Goal: Transaction & Acquisition: Obtain resource

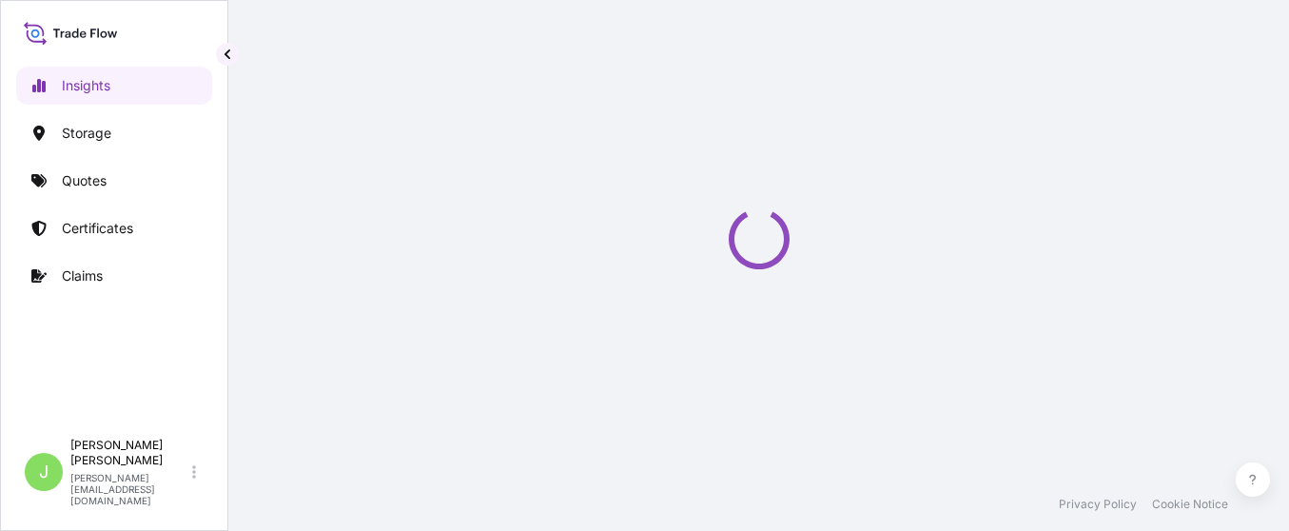
select select "2025"
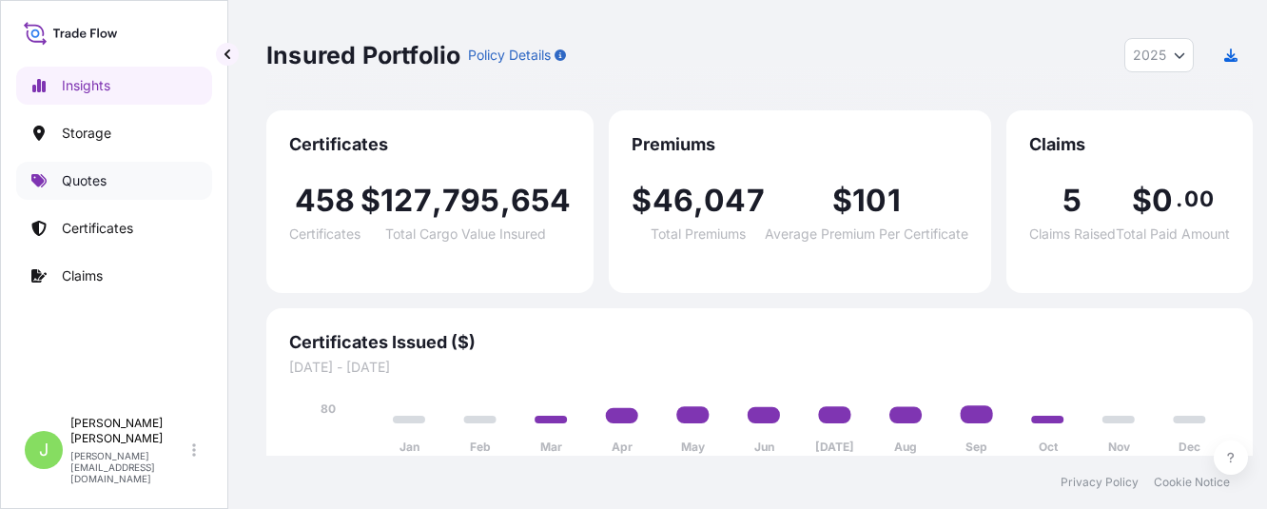
click at [78, 190] on link "Quotes" at bounding box center [114, 181] width 196 height 38
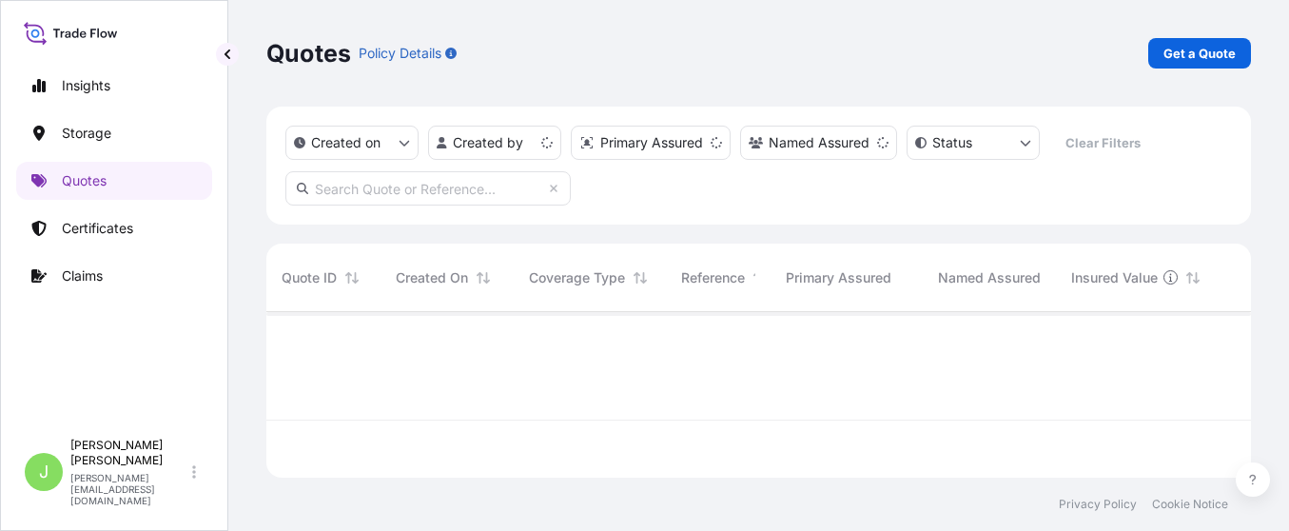
scroll to position [154, 963]
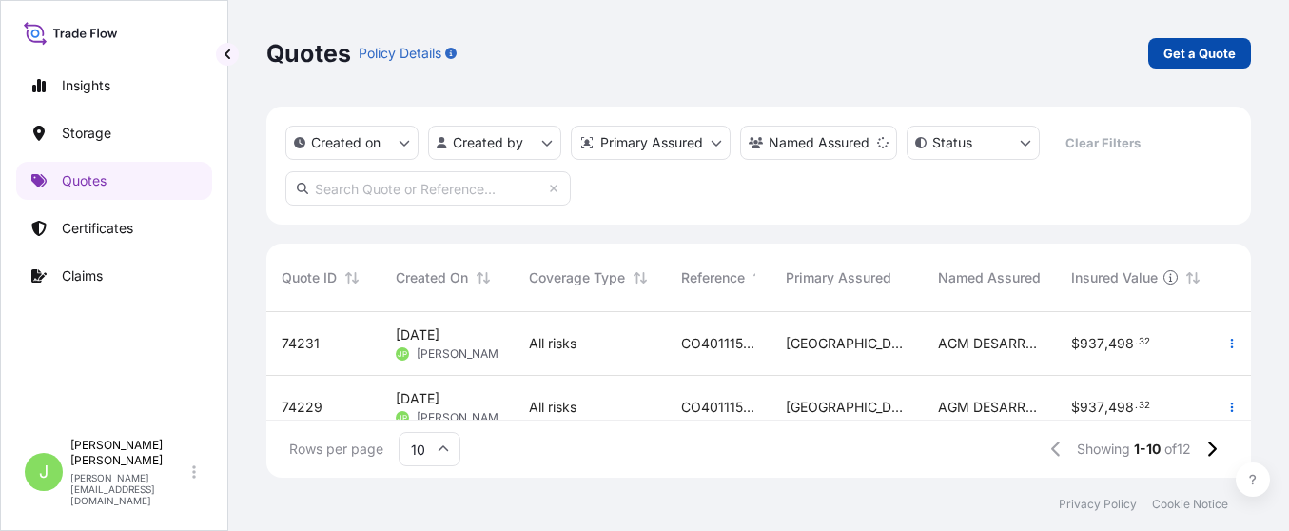
click at [1157, 42] on link "Get a Quote" at bounding box center [1199, 53] width 103 height 30
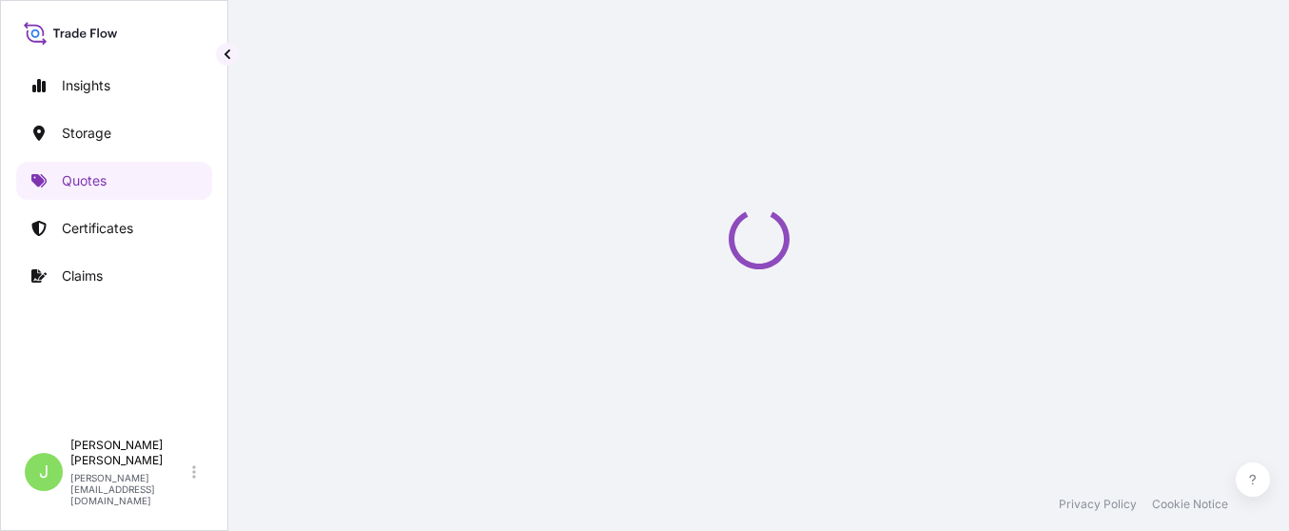
select select "Water"
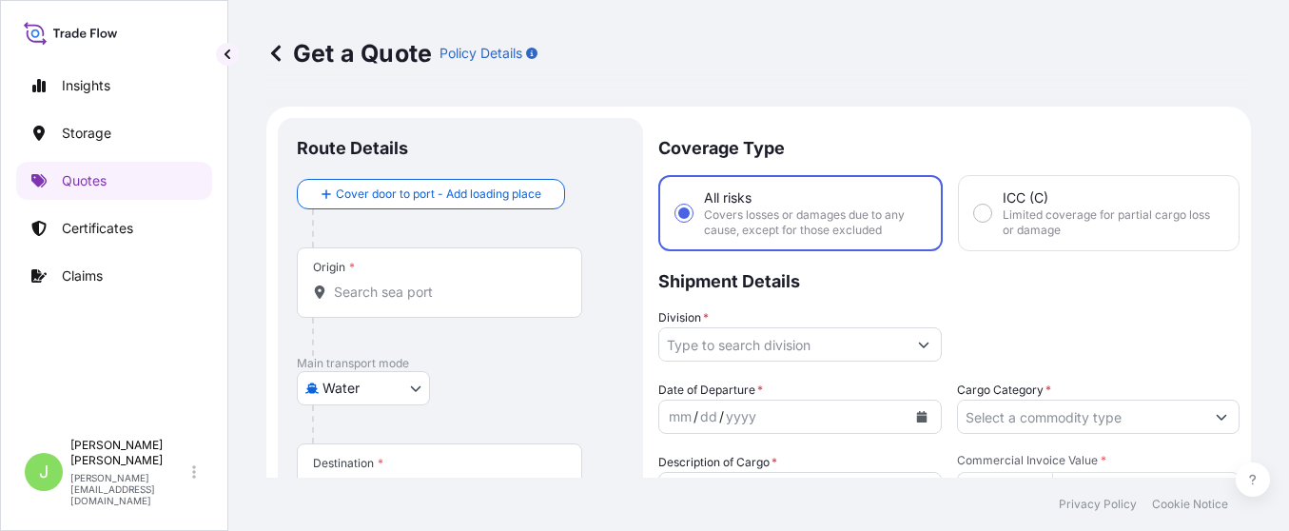
scroll to position [30, 0]
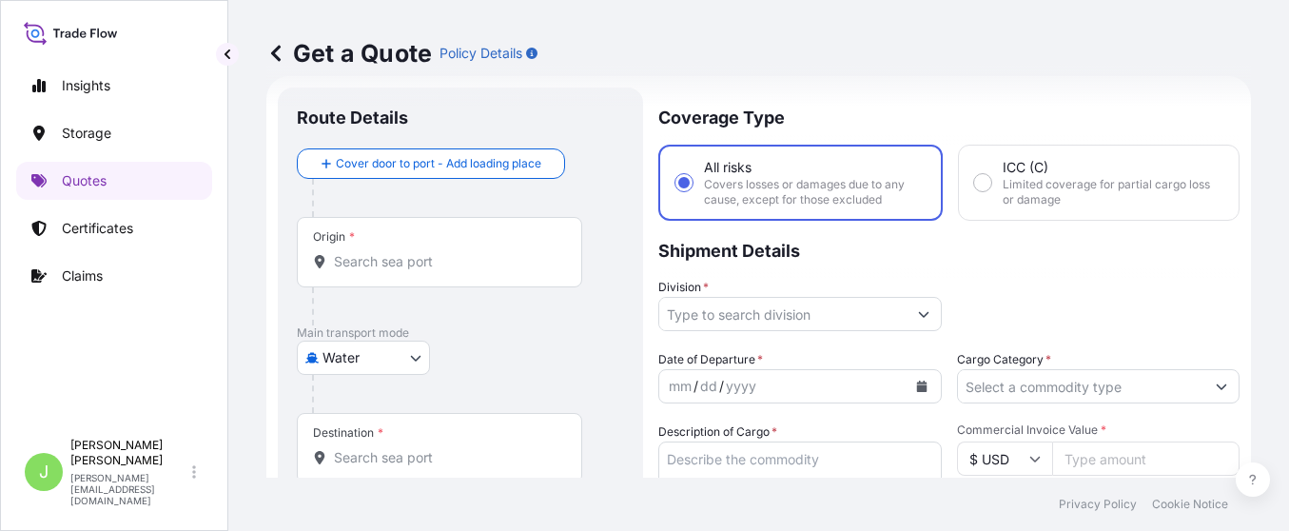
click at [436, 230] on div "Origin *" at bounding box center [439, 252] width 285 height 70
click at [436, 252] on input "Origin *" at bounding box center [446, 261] width 225 height 19
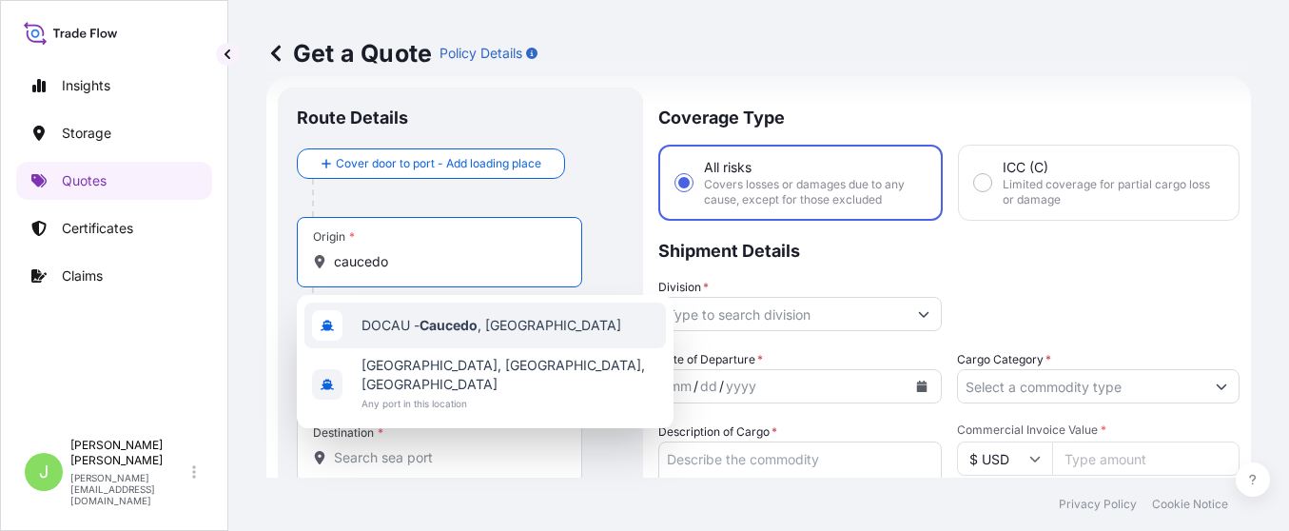
click at [419, 334] on span "DOCAU - Caucedo , Dominican Republic" at bounding box center [492, 325] width 260 height 19
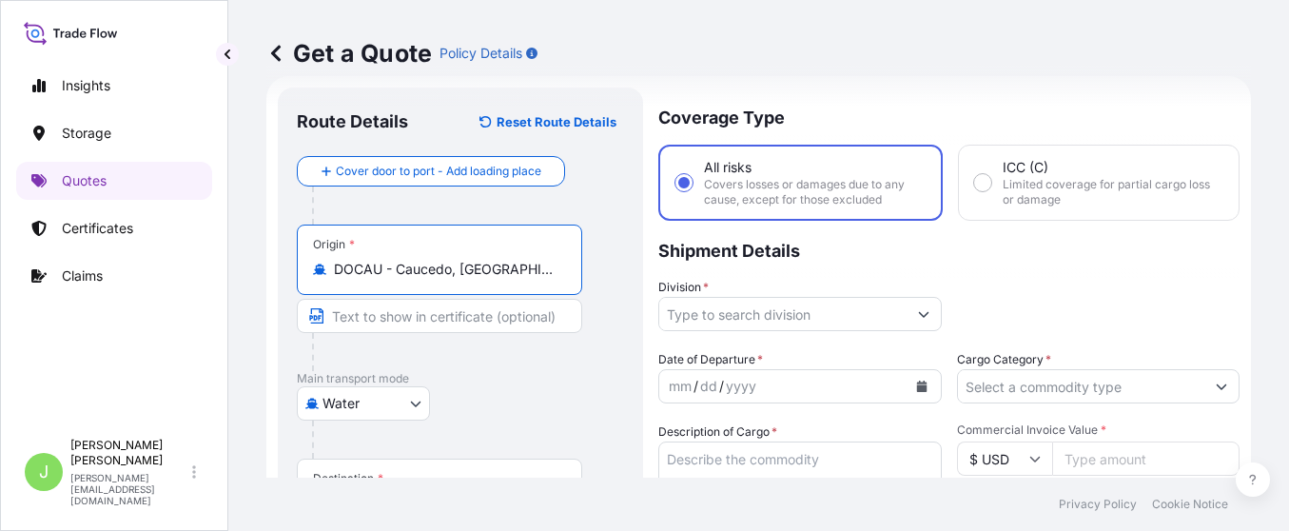
type input "DOCAU - Caucedo, Dominican Republic"
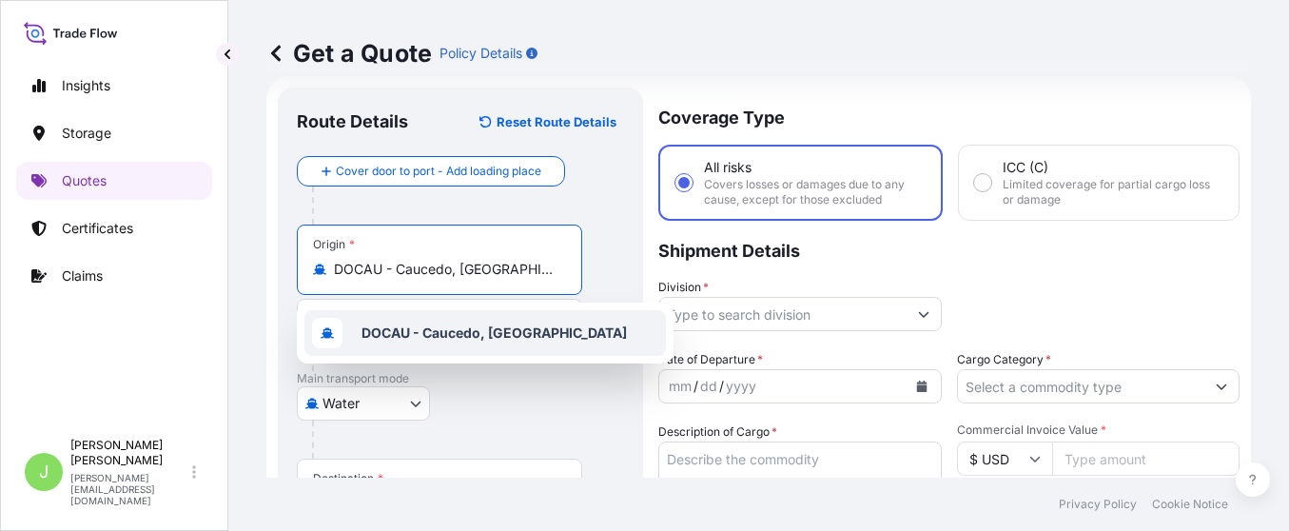
click at [476, 335] on b "DOCAU - Caucedo, Dominican Republic" at bounding box center [494, 332] width 265 height 16
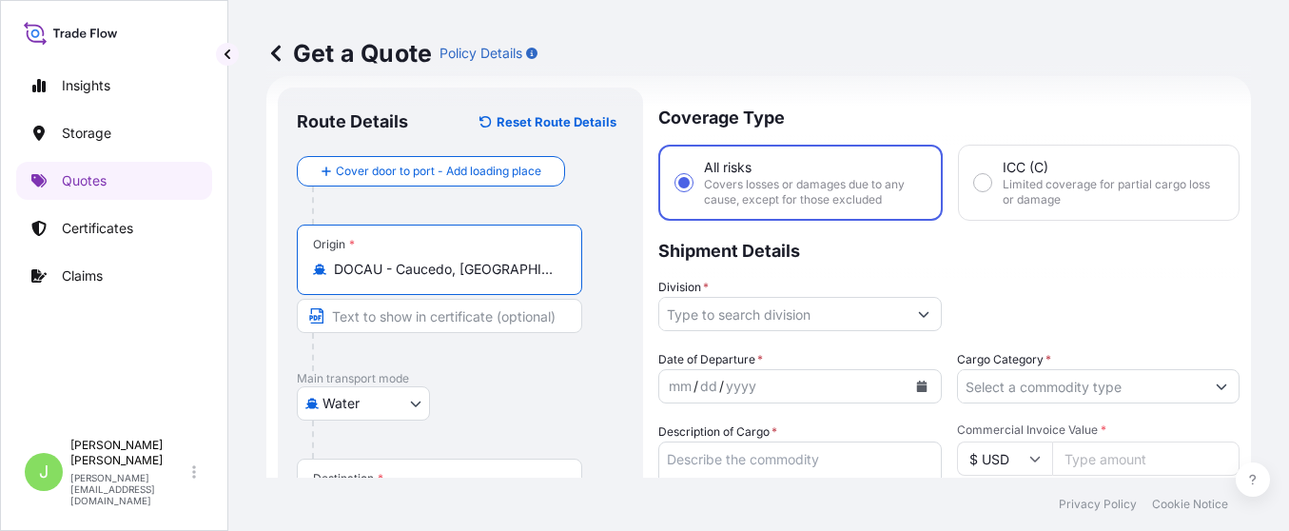
click at [534, 420] on div "Water Air Water Inland" at bounding box center [460, 403] width 327 height 34
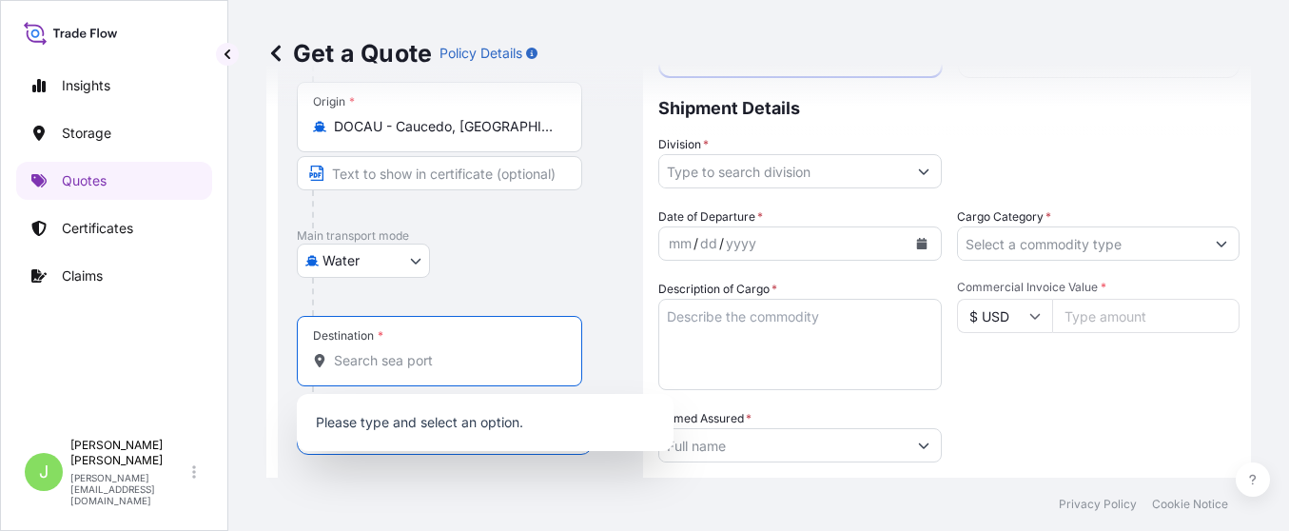
drag, startPoint x: 397, startPoint y: 359, endPoint x: 37, endPoint y: 424, distance: 365.6
click at [384, 363] on input "Destination *" at bounding box center [446, 360] width 225 height 19
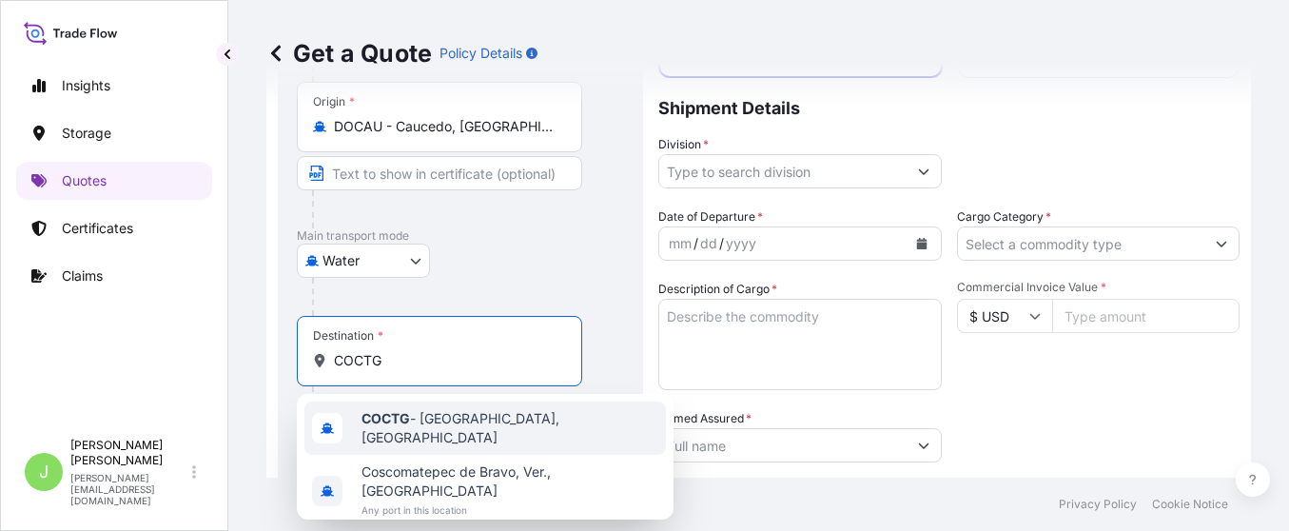
click at [487, 416] on span "COCTG - Cartagena, Colombia" at bounding box center [510, 428] width 297 height 38
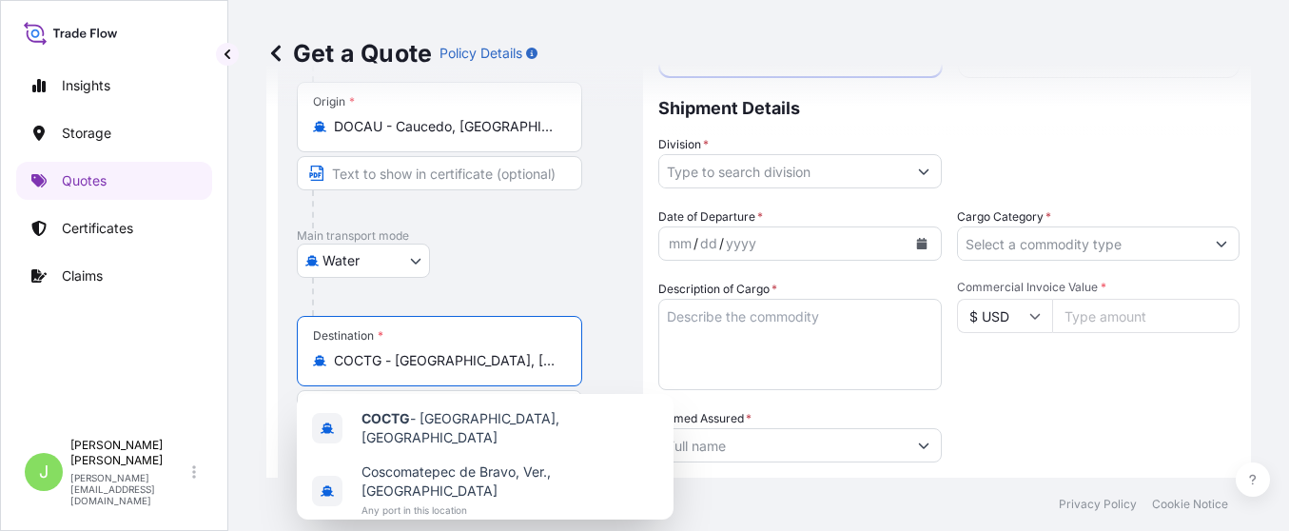
type input "COCTG - Cartagena, Colombia"
click at [565, 245] on div "Water Air Water Inland" at bounding box center [460, 261] width 327 height 34
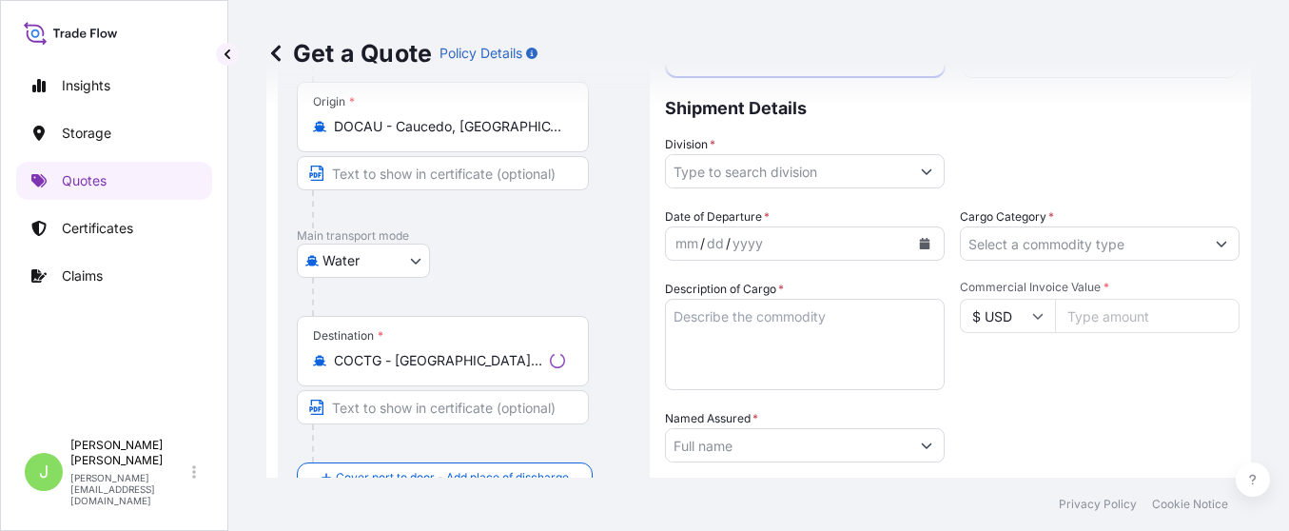
click at [822, 156] on input "Division *" at bounding box center [788, 171] width 244 height 34
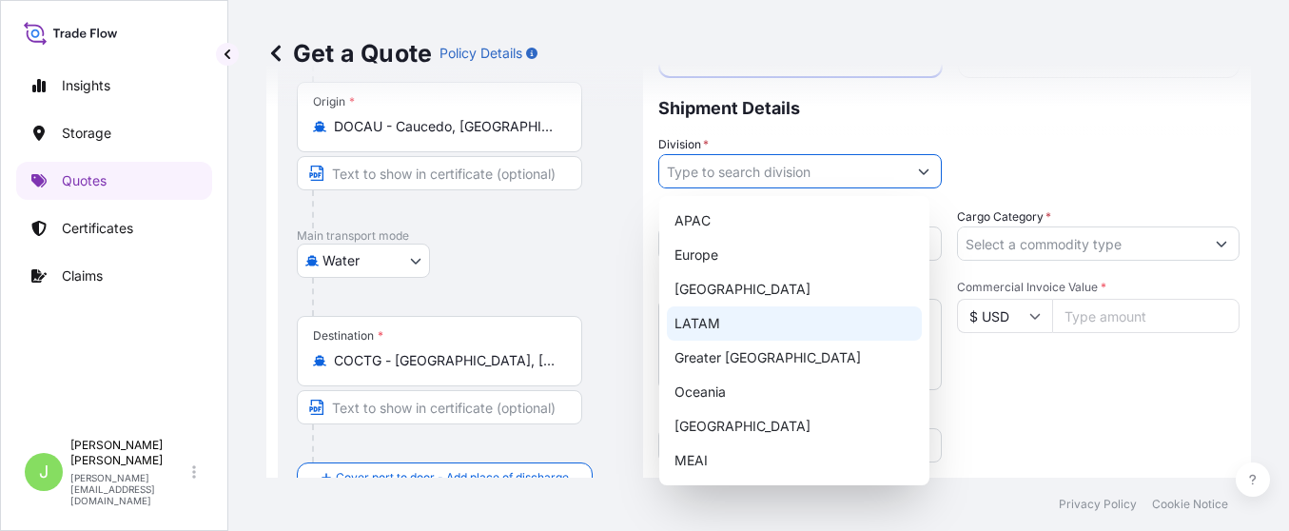
click at [750, 318] on div "LATAM" at bounding box center [794, 323] width 255 height 34
type input "LATAM"
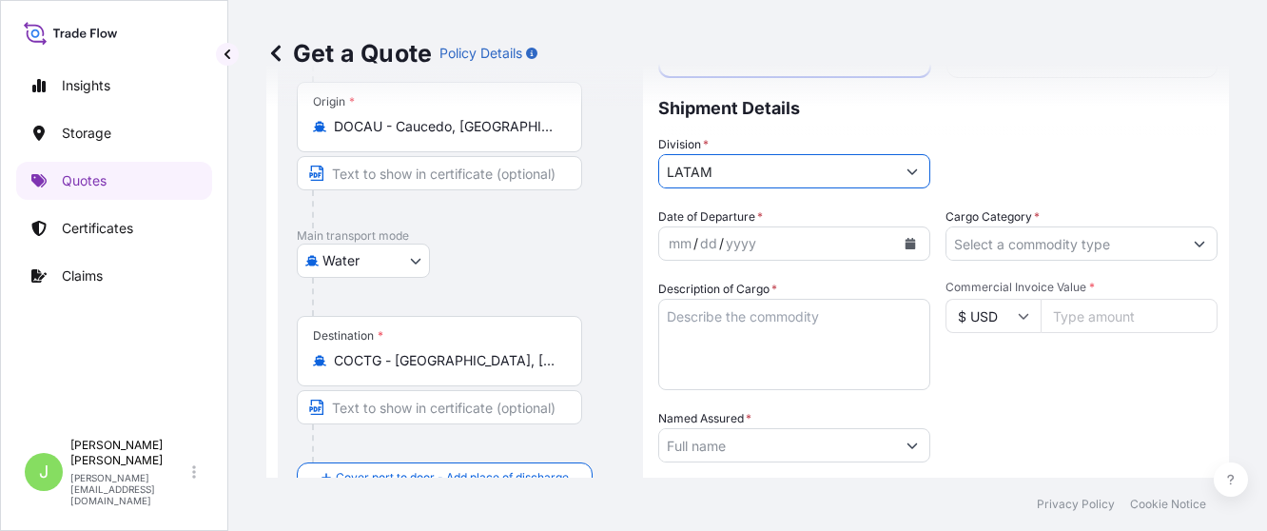
click at [1167, 236] on div "Cargo Category *" at bounding box center [1082, 233] width 272 height 53
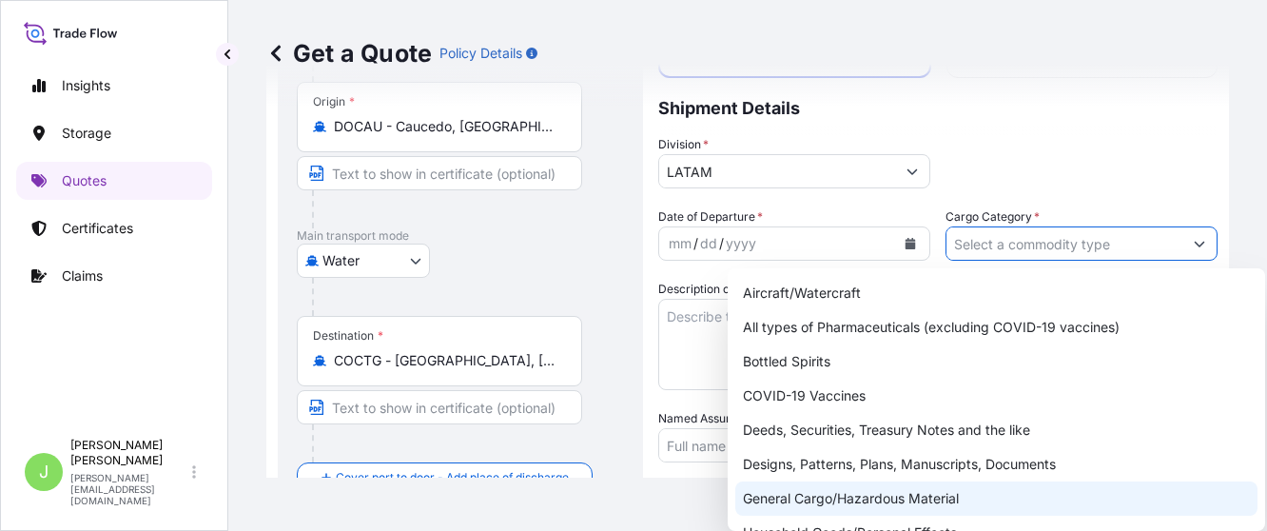
click at [843, 493] on div "General Cargo/Hazardous Material" at bounding box center [997, 498] width 522 height 34
type input "General Cargo/Hazardous Material"
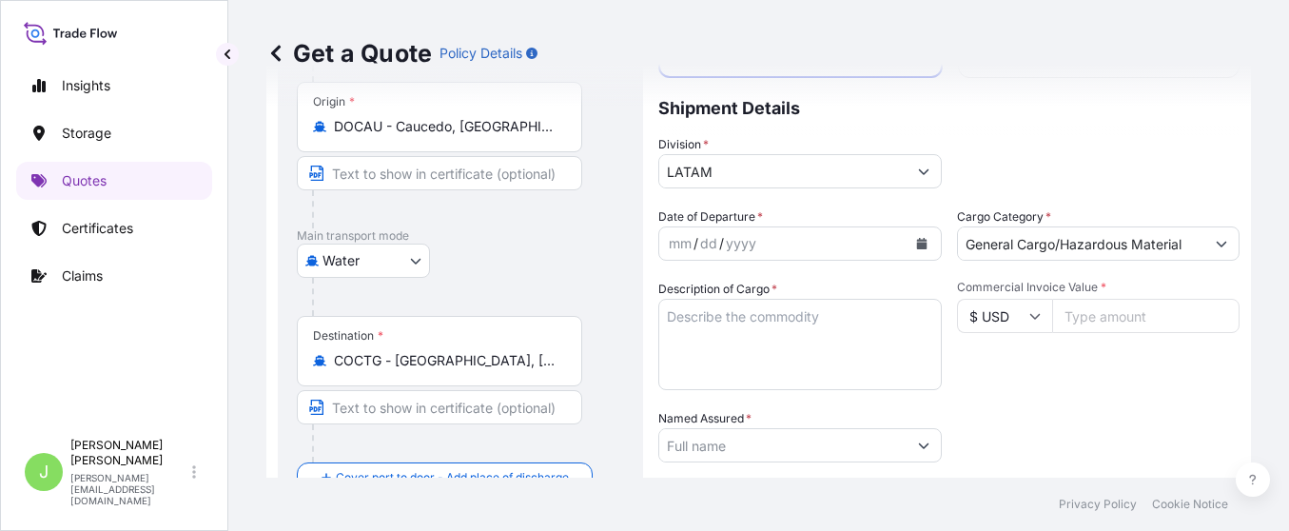
click at [1045, 364] on div "Commercial Invoice Value * $ USD" at bounding box center [1099, 335] width 284 height 110
click at [735, 247] on div "yyyy" at bounding box center [741, 243] width 34 height 23
click at [916, 245] on icon "Calendar" at bounding box center [921, 243] width 11 height 11
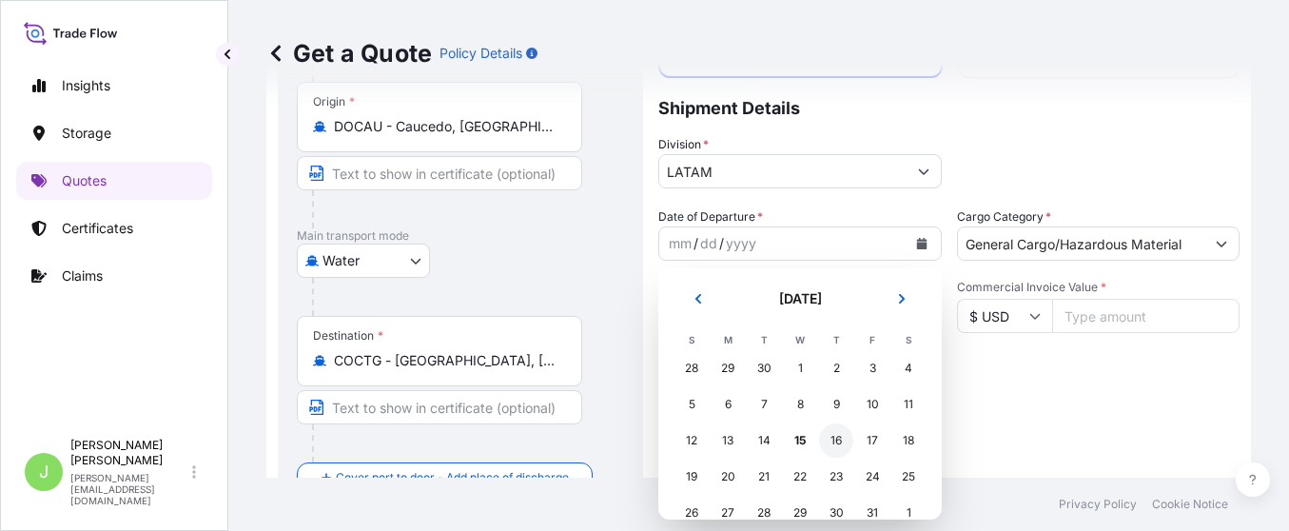
click at [835, 435] on div "16" at bounding box center [836, 440] width 34 height 34
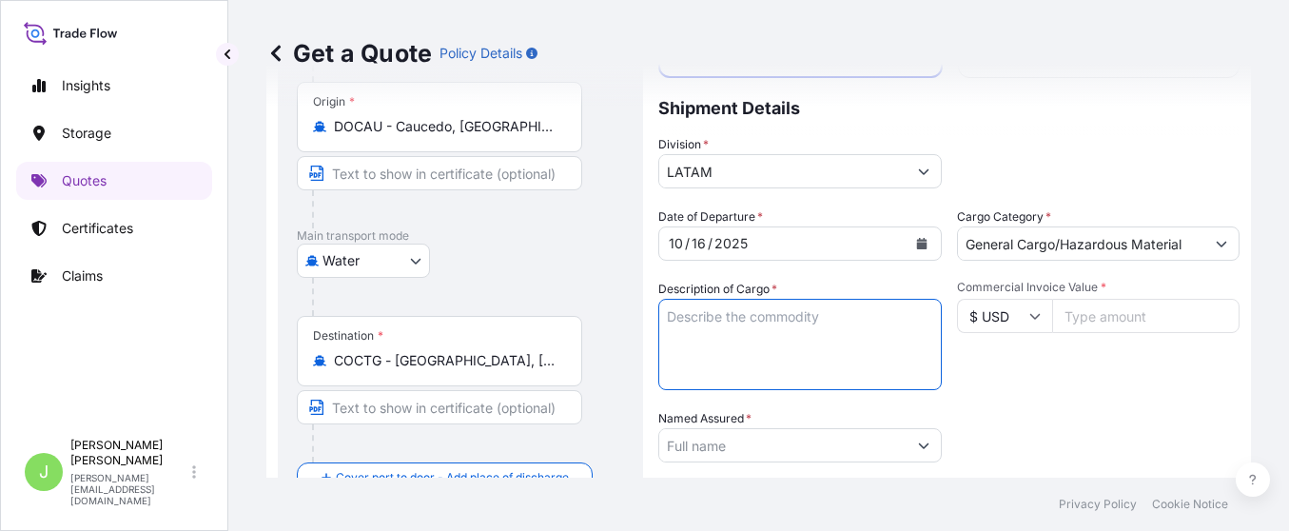
click at [772, 332] on textarea "Description of Cargo *" at bounding box center [800, 344] width 284 height 91
paste textarea "PW 36x72 L1 //Dunnage Air Bags Level 1 Size 90x18"
type textarea "PW 36x72 L1 //Dunnage Air Bags Level 1 Size 90x18"
click at [1007, 431] on div "Packing Category Type to search a container mode Please select a primary mode o…" at bounding box center [1099, 435] width 284 height 53
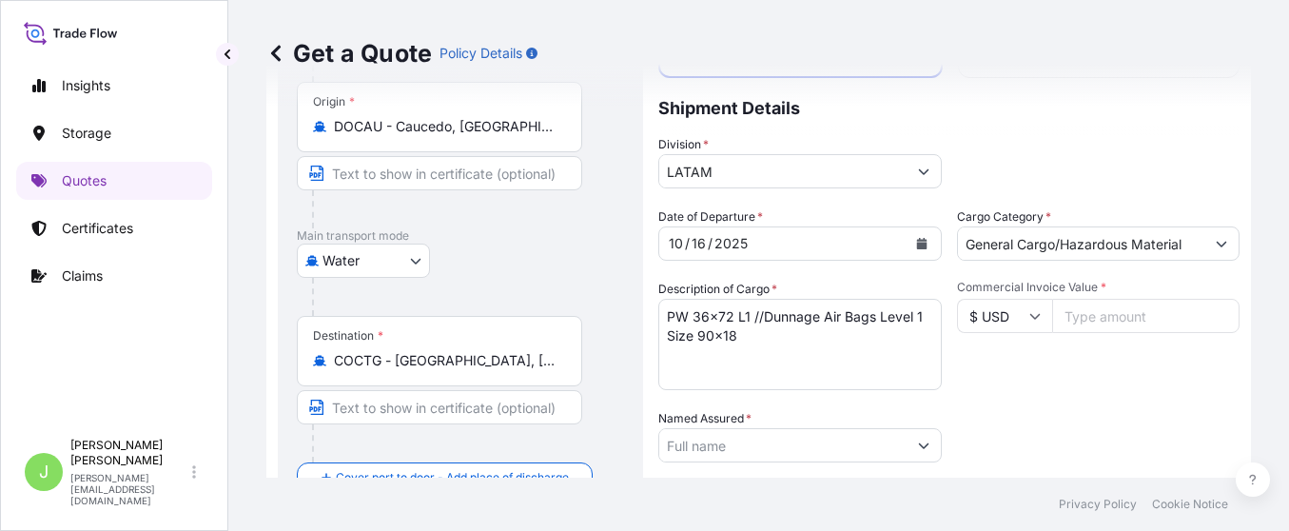
click at [1106, 310] on input "Commercial Invoice Value *" at bounding box center [1146, 316] width 188 height 34
type input "66982"
type input "66982.2"
click at [677, 441] on div "Named Assured *" at bounding box center [800, 435] width 284 height 53
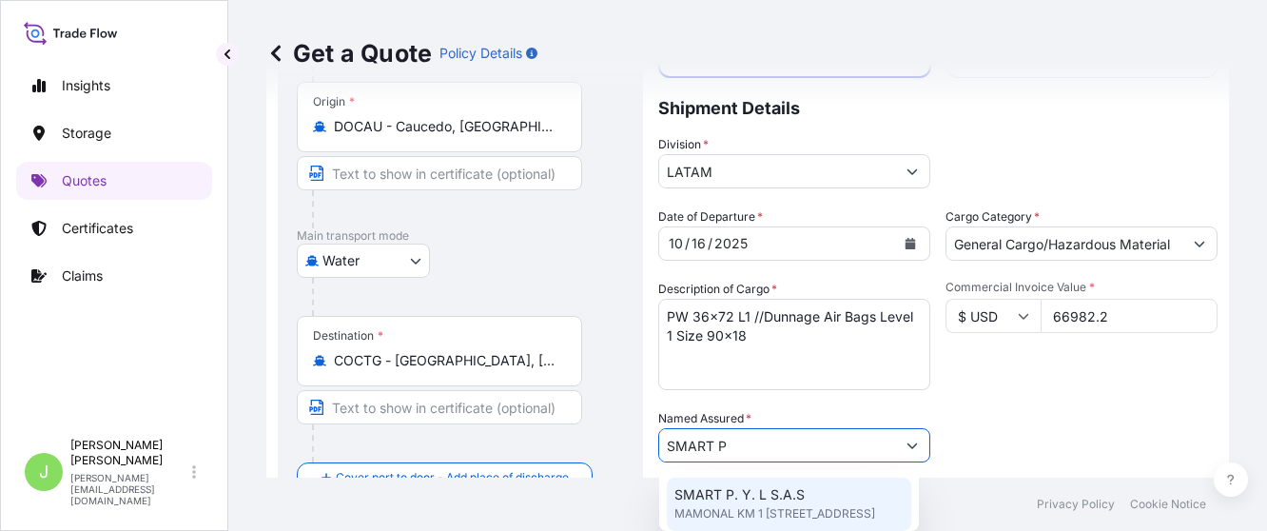
click at [749, 496] on span "SMART P. Y. L S.A.S" at bounding box center [740, 494] width 130 height 19
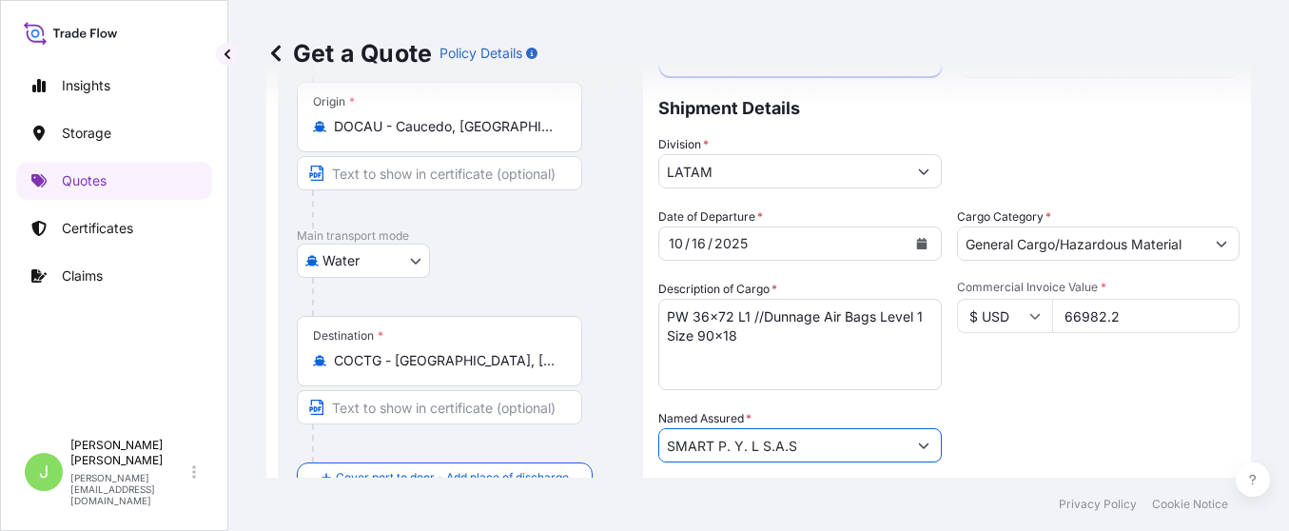
type input "SMART P. Y. L S.A.S"
click at [1115, 392] on div "Date of Departure * 10 / 16 / 2025 Cargo Category * General Cargo/Hazardous Mat…" at bounding box center [948, 443] width 581 height 472
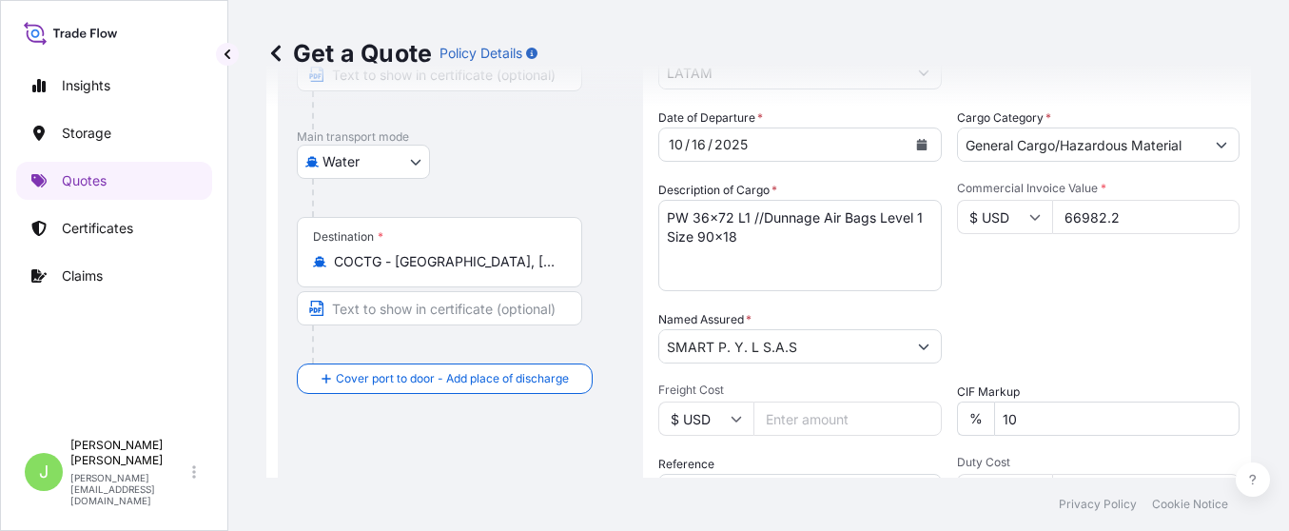
scroll to position [316, 0]
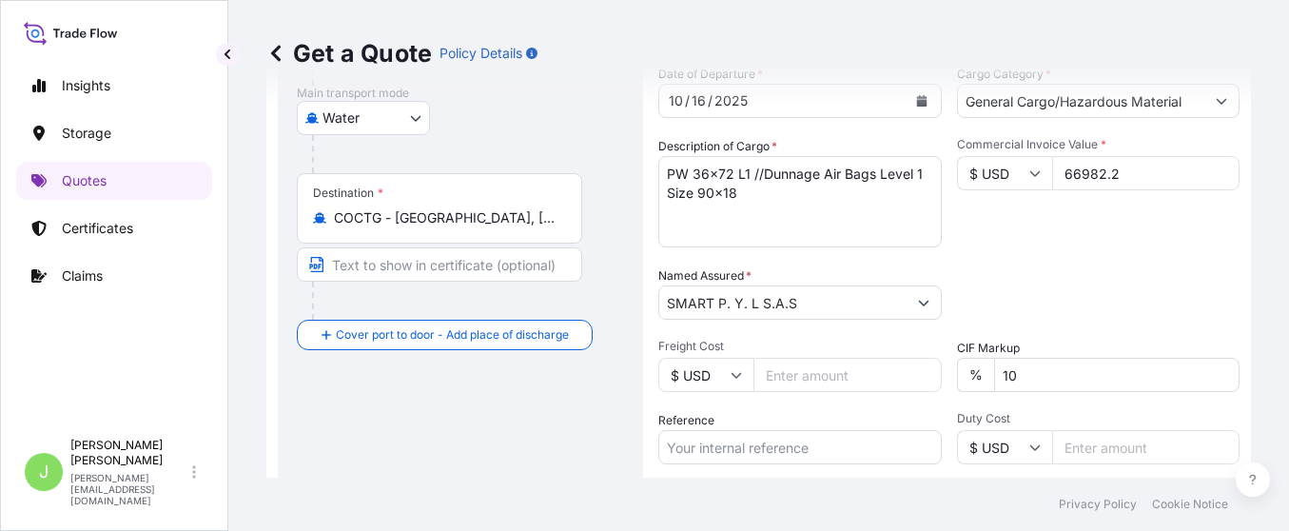
click at [818, 384] on input "Freight Cost" at bounding box center [848, 375] width 188 height 34
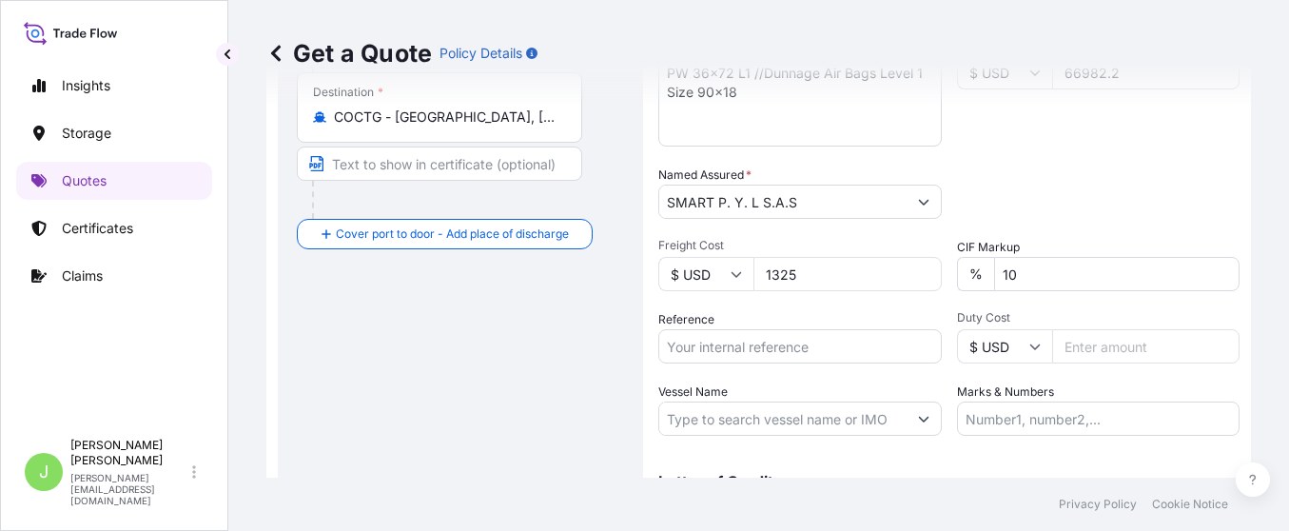
scroll to position [459, 0]
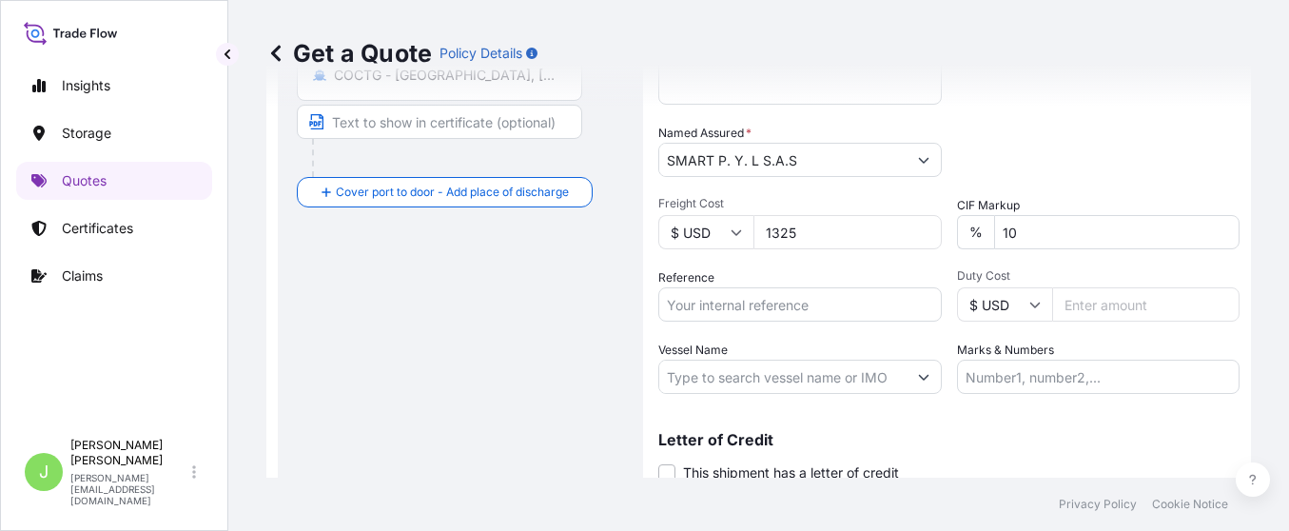
type input "1325"
click at [721, 305] on input "Reference" at bounding box center [800, 304] width 284 height 34
paste input "CO4011156973"
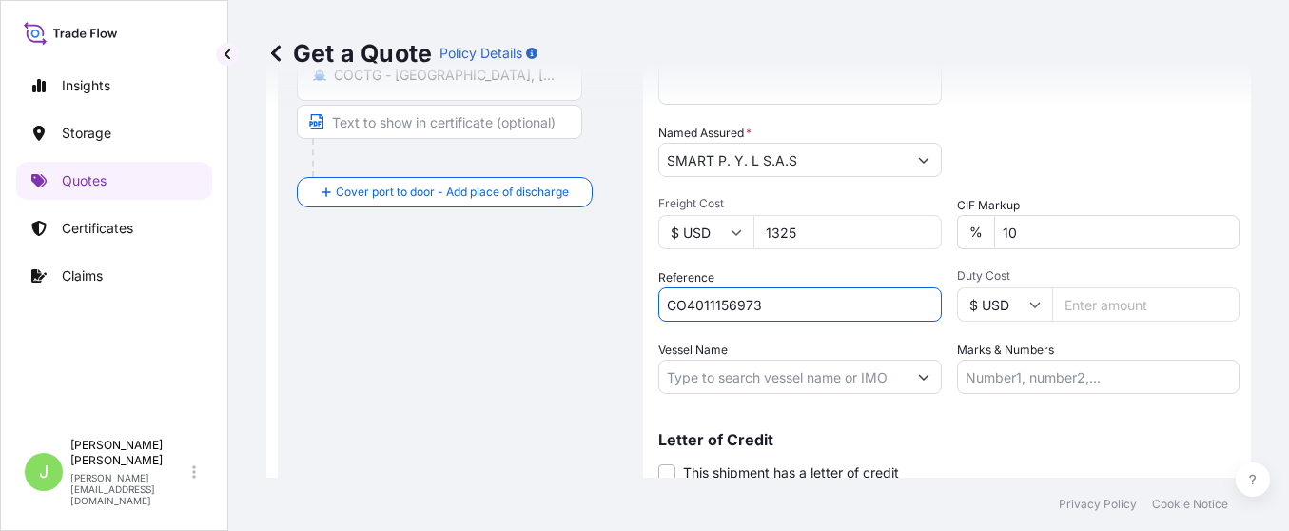
type input "CO4011156973"
click at [725, 372] on input "Vessel Name" at bounding box center [782, 377] width 247 height 34
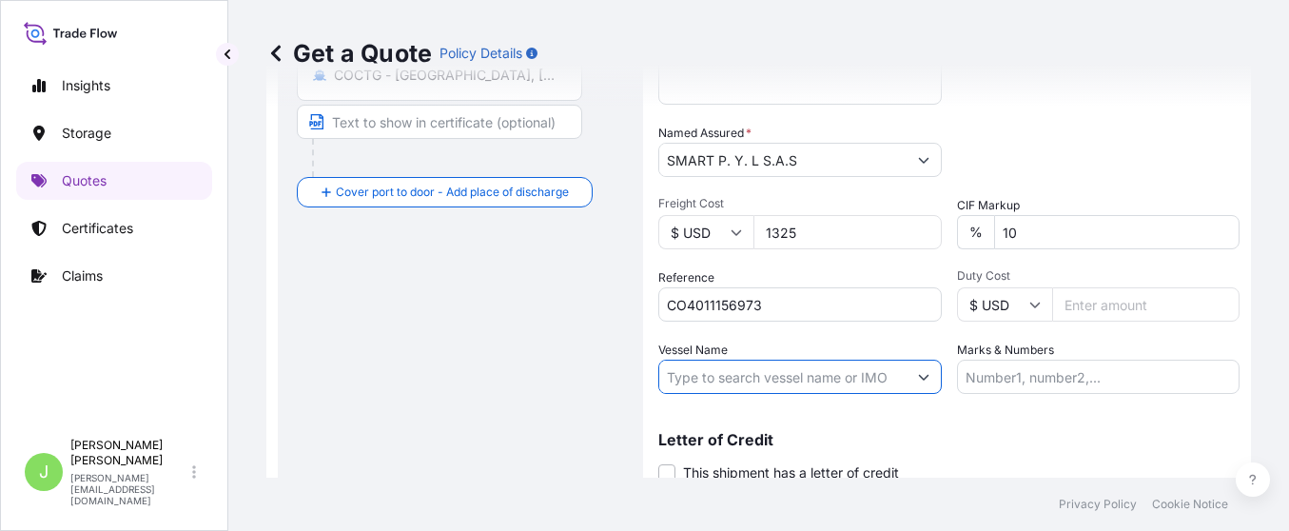
paste input "SANTOS EXPRESS 5239S"
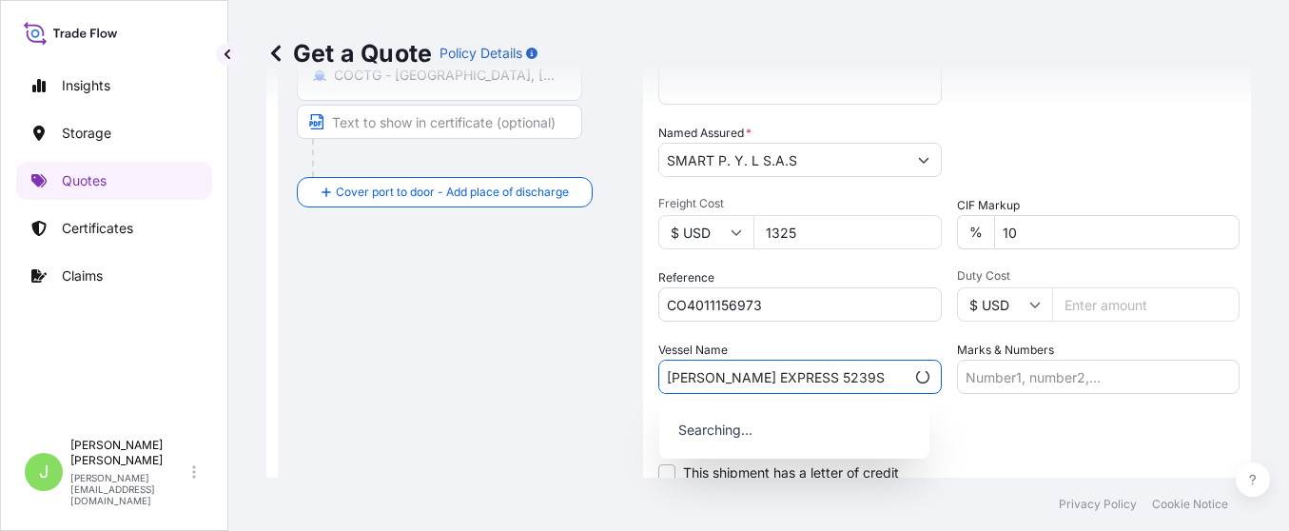
drag, startPoint x: 782, startPoint y: 379, endPoint x: 1264, endPoint y: 298, distance: 488.2
click at [785, 379] on input "SANTOS EXPRESS 5239S" at bounding box center [781, 377] width 245 height 34
type input "SANTOS EXPRESS // 5239S"
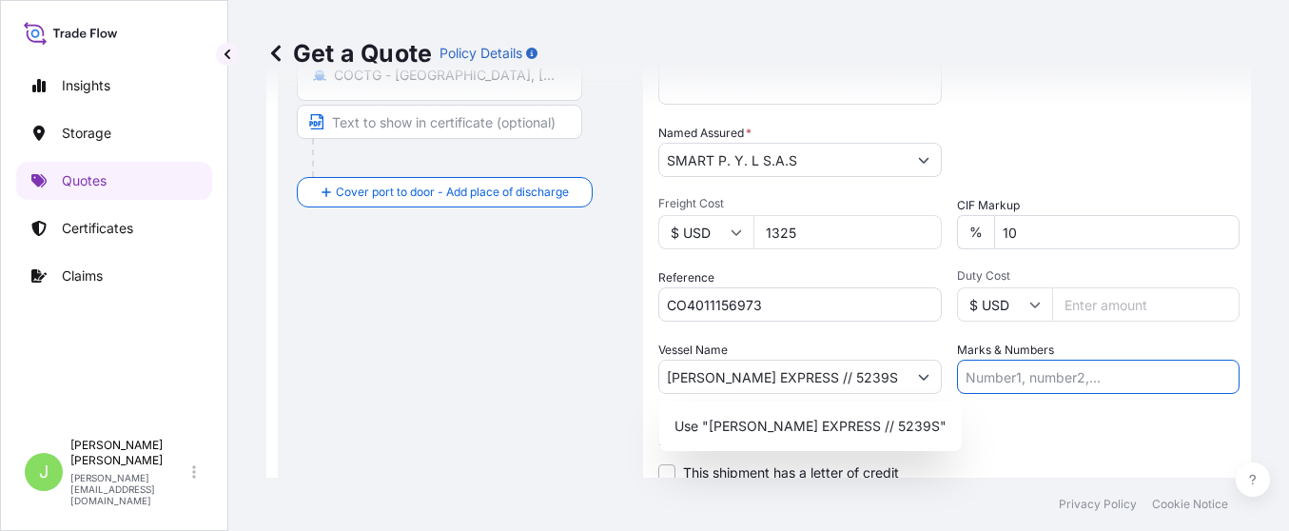
paste input "CTG27413845"
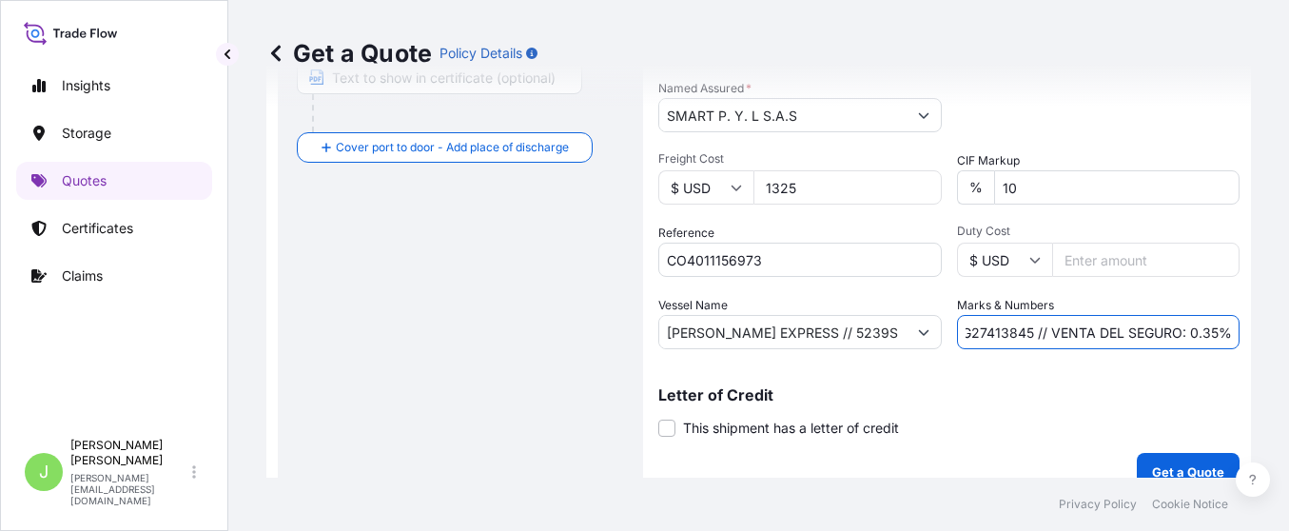
scroll to position [528, 0]
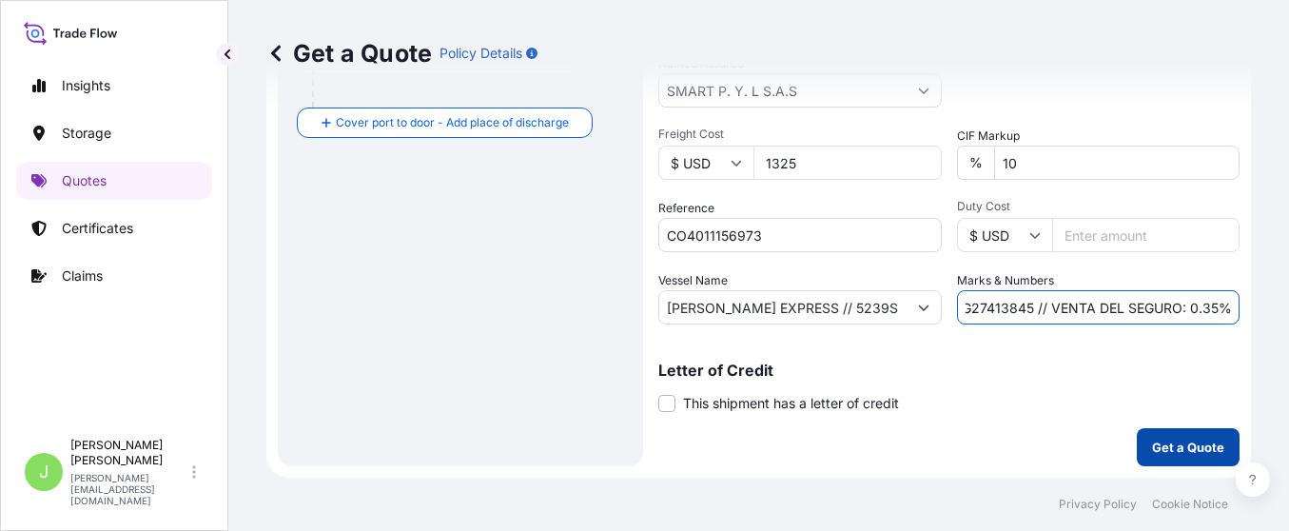
type input "CTG27413845 // VENTA DEL SEGURO: 0.35%"
click at [1152, 455] on p "Get a Quote" at bounding box center [1188, 447] width 72 height 19
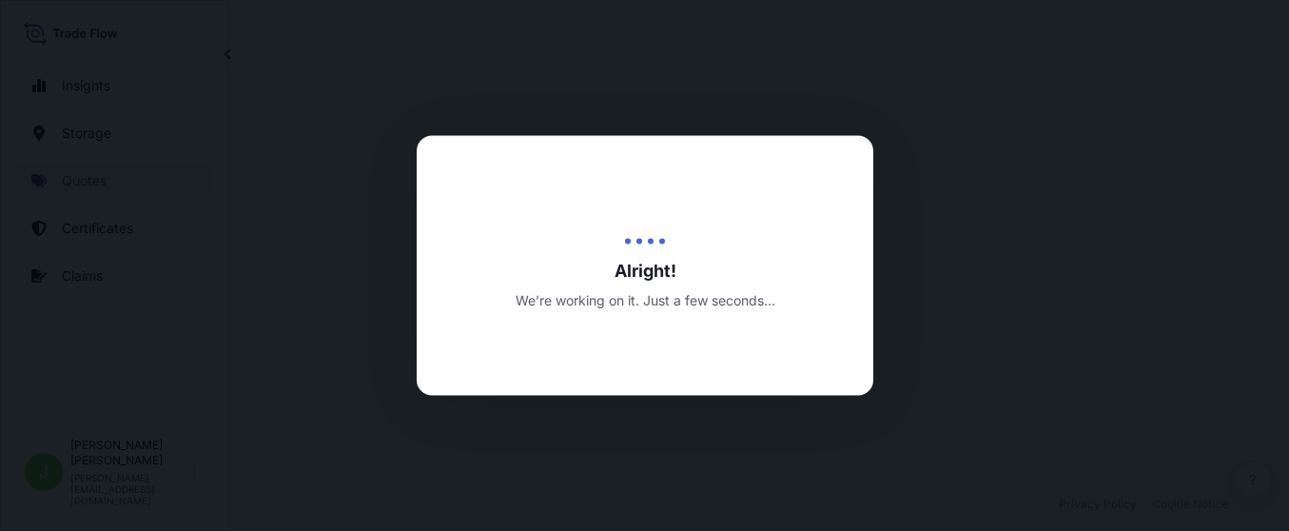
select select "Water"
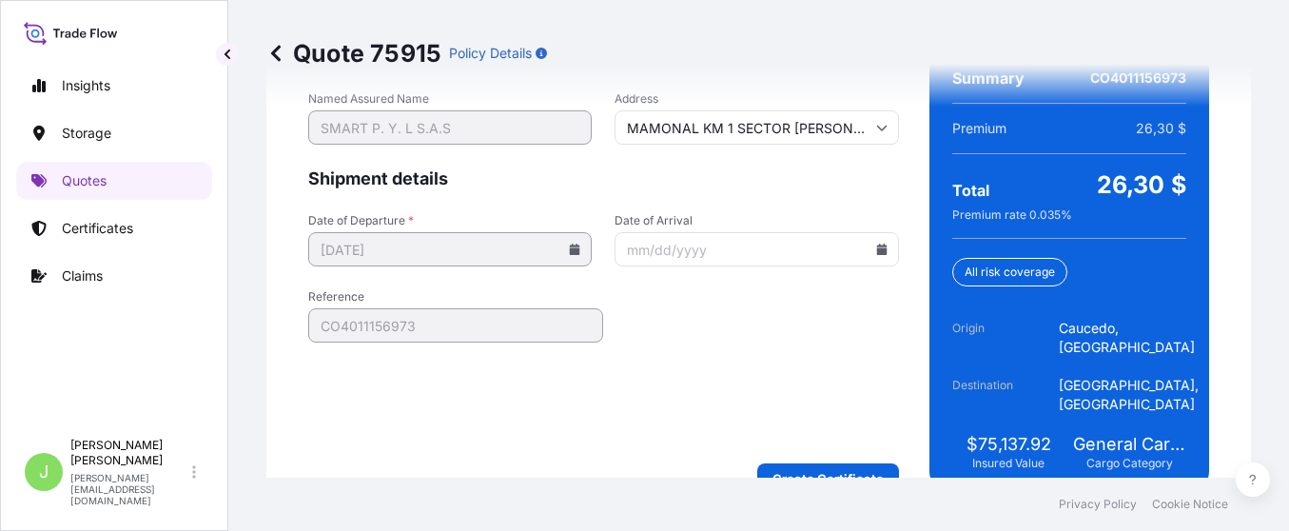
scroll to position [3220, 0]
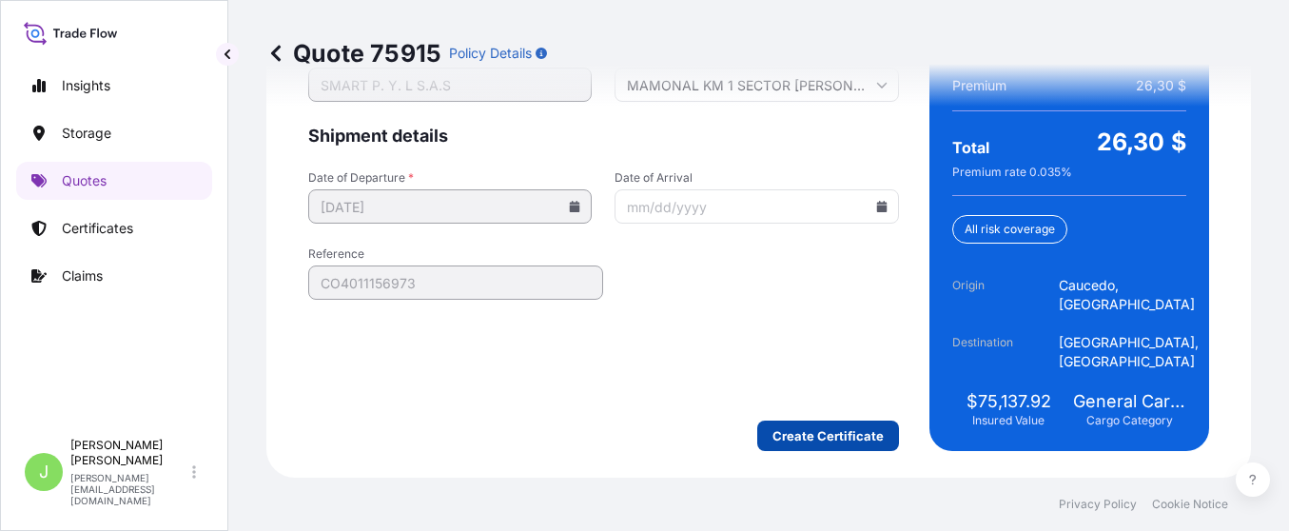
type input "MAMONAL KM 1 SECTOR BELLA VISTAN° 7C 39 CENTRO LOGISTICOBLOC PORT 1 OFICINA 23C…"
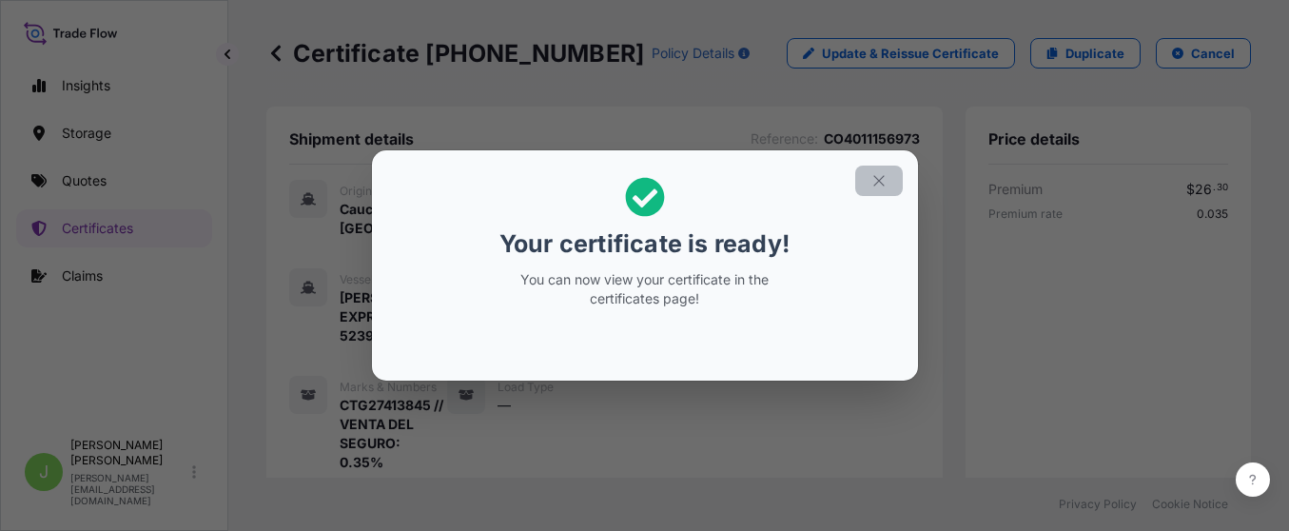
click at [883, 183] on icon "button" at bounding box center [879, 180] width 17 height 17
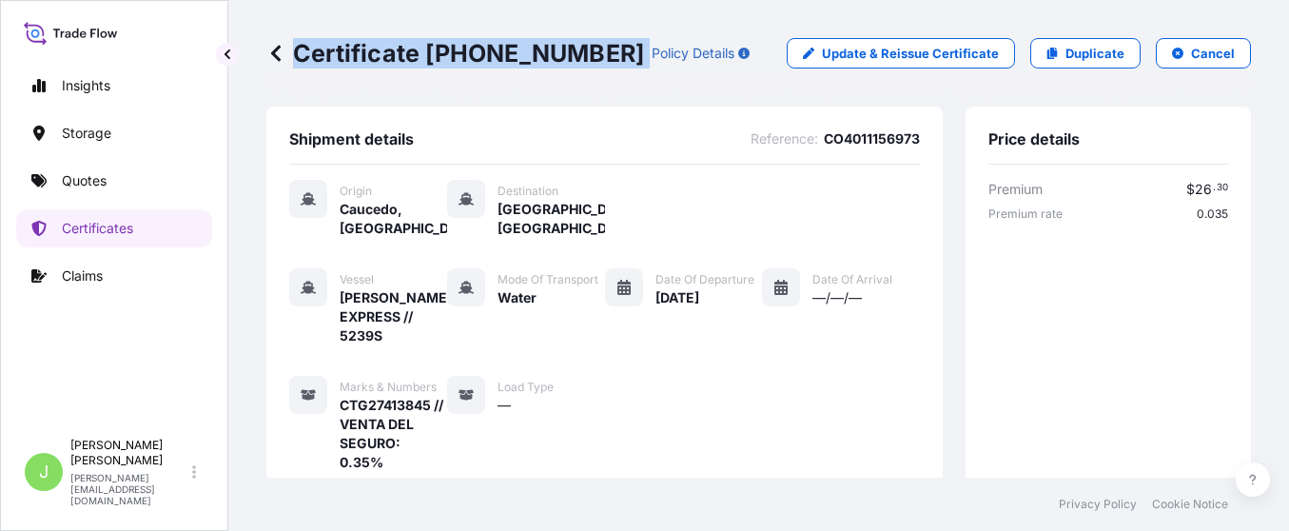
drag, startPoint x: 297, startPoint y: 50, endPoint x: 578, endPoint y: 56, distance: 280.8
click at [578, 56] on div "Certificate 31619-487-1 Policy Details" at bounding box center [507, 53] width 483 height 30
copy p "Certificate 31619-487-1"
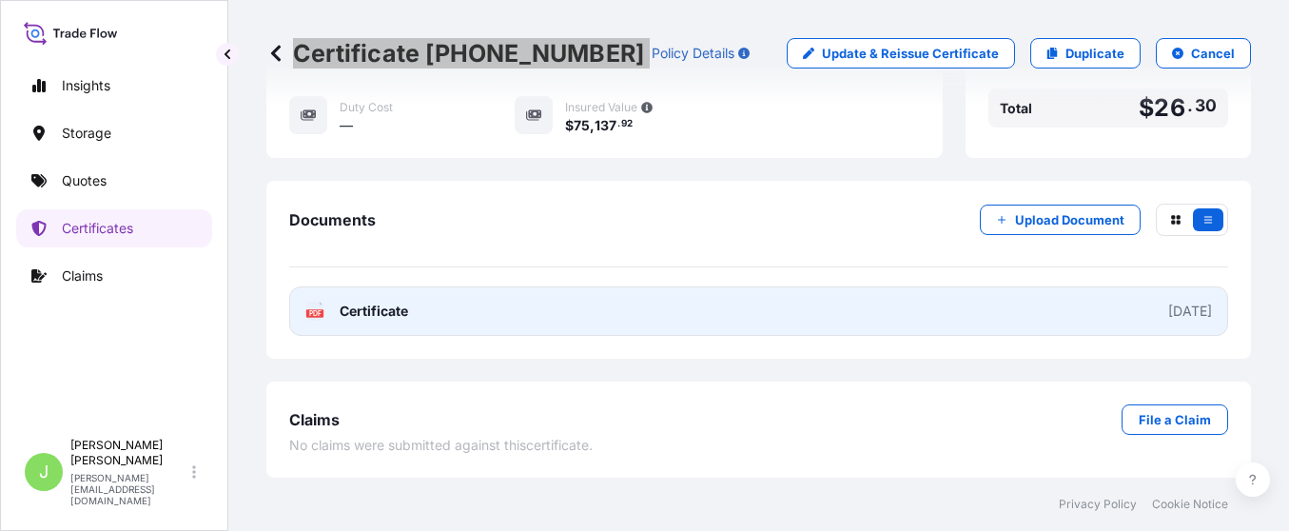
scroll to position [741, 0]
click at [511, 314] on link "PDF Certificate 2025-10-15" at bounding box center [758, 310] width 939 height 49
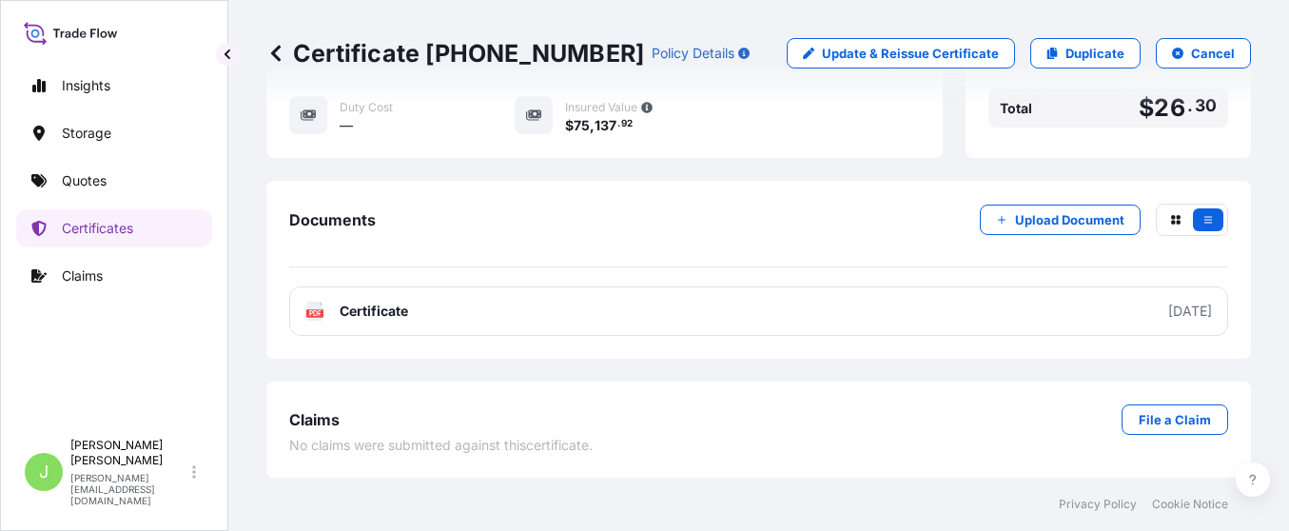
click at [668, 247] on div "Documents Upload Document" at bounding box center [758, 236] width 939 height 64
